Goal: Transaction & Acquisition: Purchase product/service

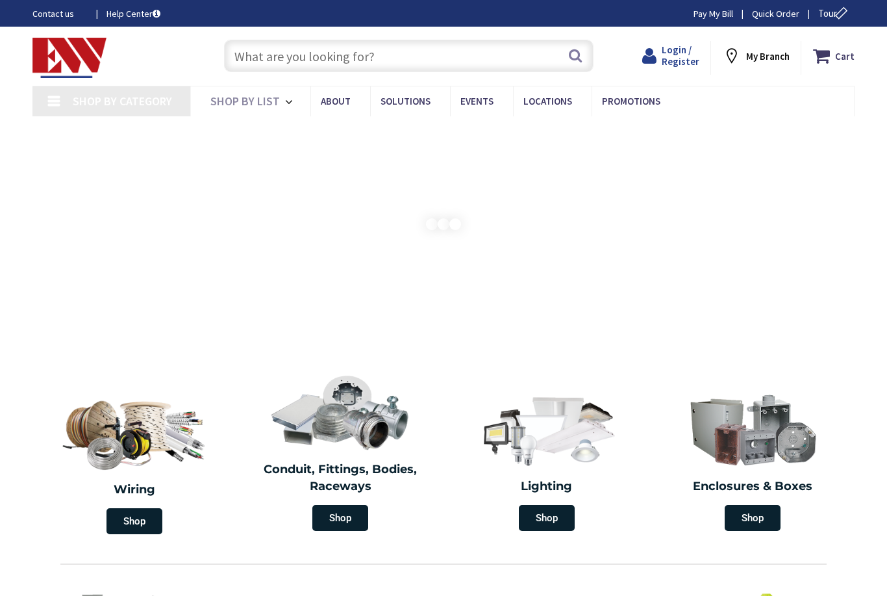
click at [674, 51] on span "Login / Register" at bounding box center [681, 56] width 38 height 24
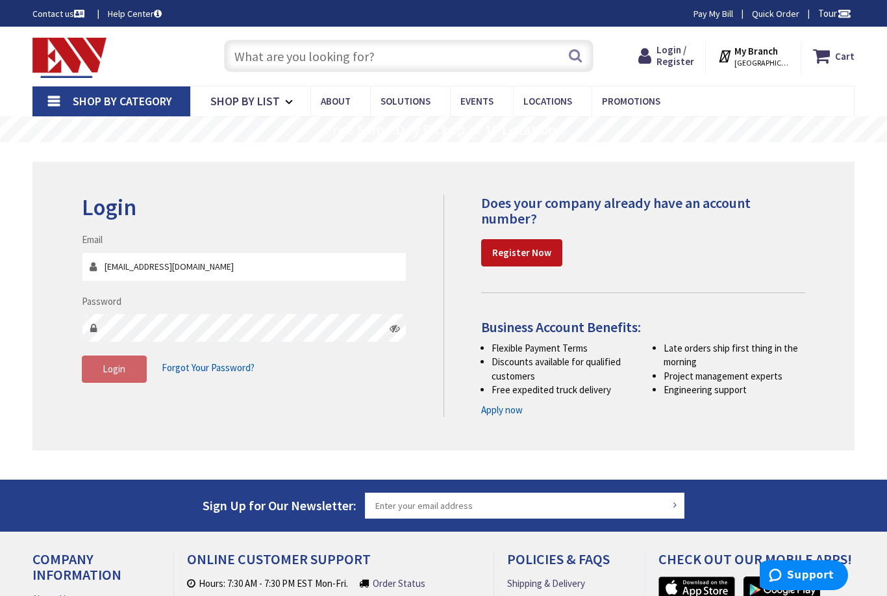
type input "[EMAIL_ADDRESS][DOMAIN_NAME]"
click at [101, 357] on button "Login" at bounding box center [114, 368] width 65 height 27
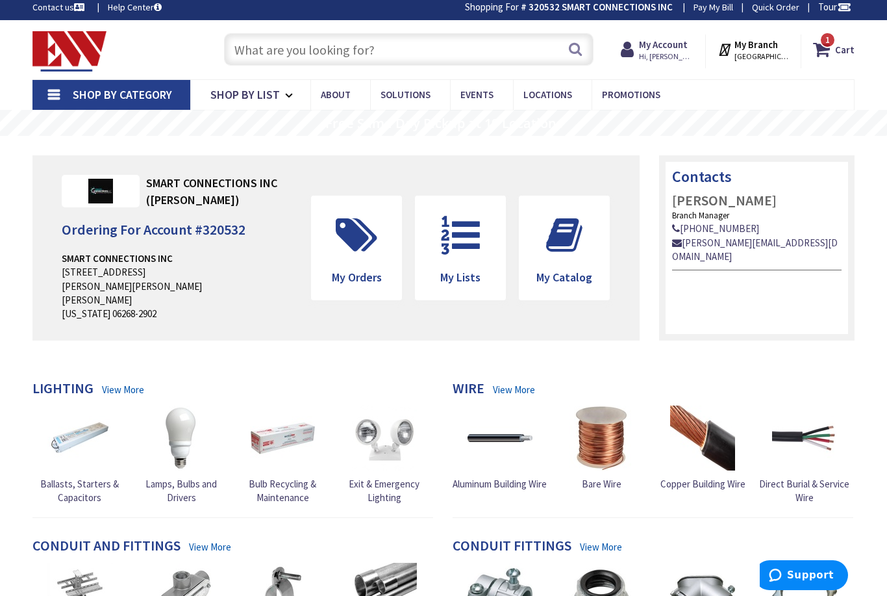
scroll to position [7, 0]
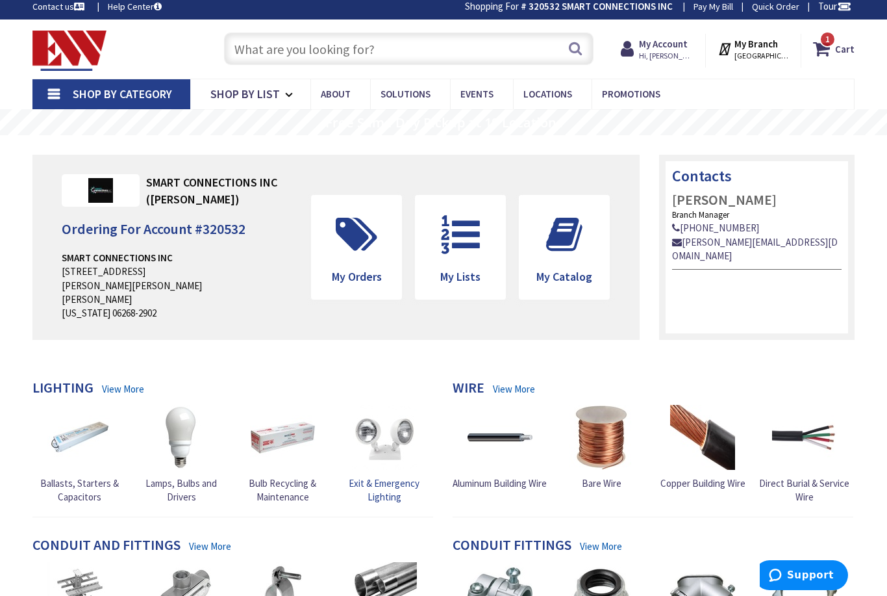
click at [390, 430] on img at bounding box center [384, 437] width 65 height 65
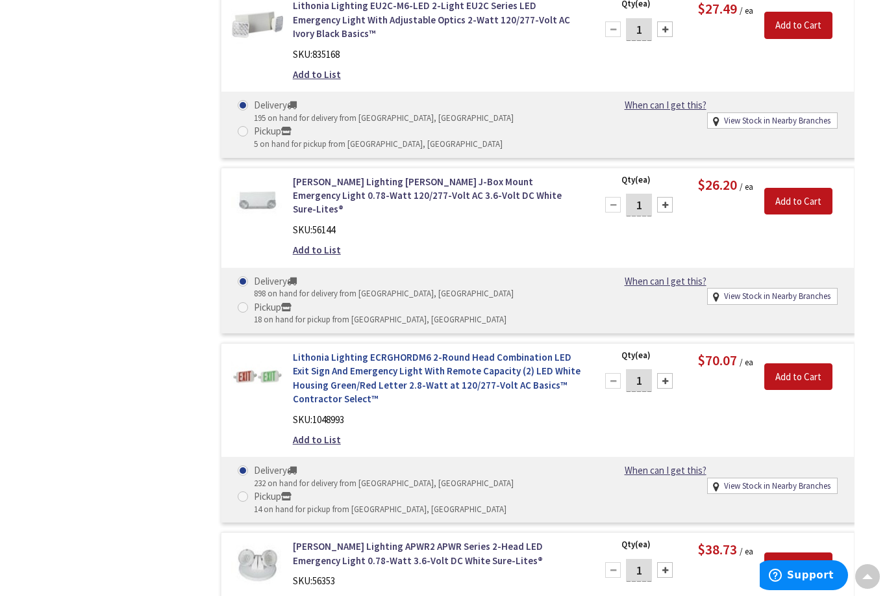
scroll to position [880, 0]
